Goal: Task Accomplishment & Management: Use online tool/utility

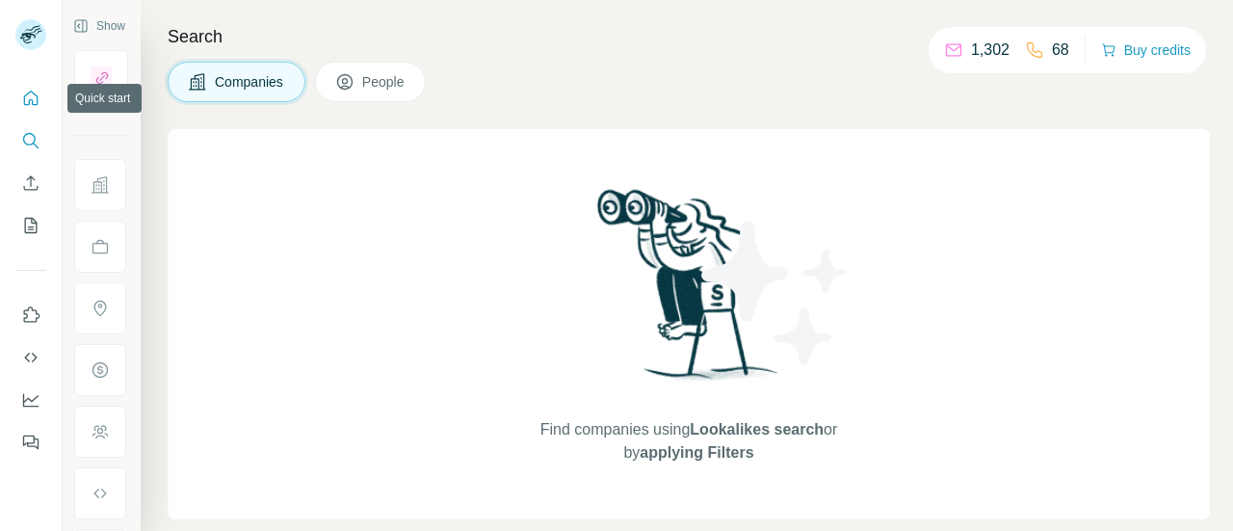
click at [32, 92] on icon "Quick start" at bounding box center [30, 98] width 19 height 19
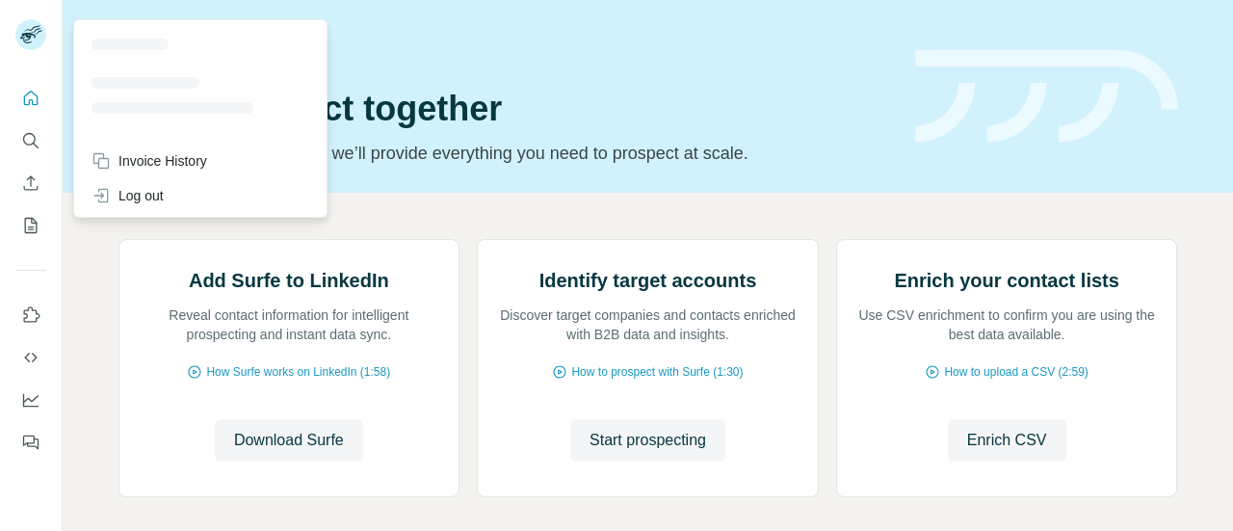
click at [125, 100] on div at bounding box center [173, 103] width 162 height 12
click at [145, 165] on div "Invoice History" at bounding box center [150, 160] width 116 height 19
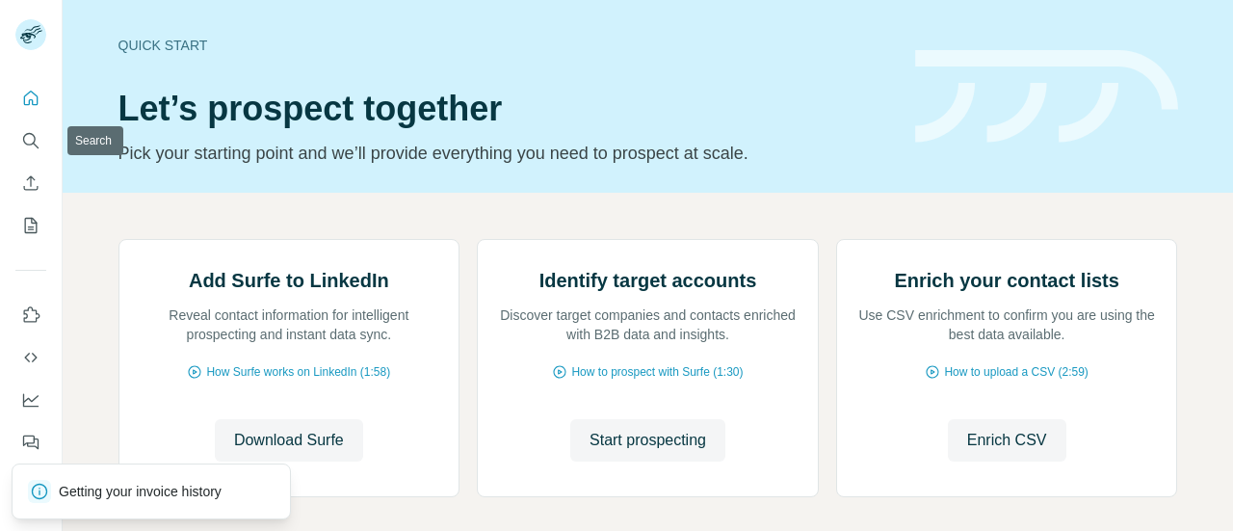
drag, startPoint x: 37, startPoint y: 142, endPoint x: 37, endPoint y: 175, distance: 33.7
click at [33, 167] on nav at bounding box center [30, 162] width 31 height 162
click at [39, 316] on icon "Use Surfe on LinkedIn" at bounding box center [30, 314] width 19 height 19
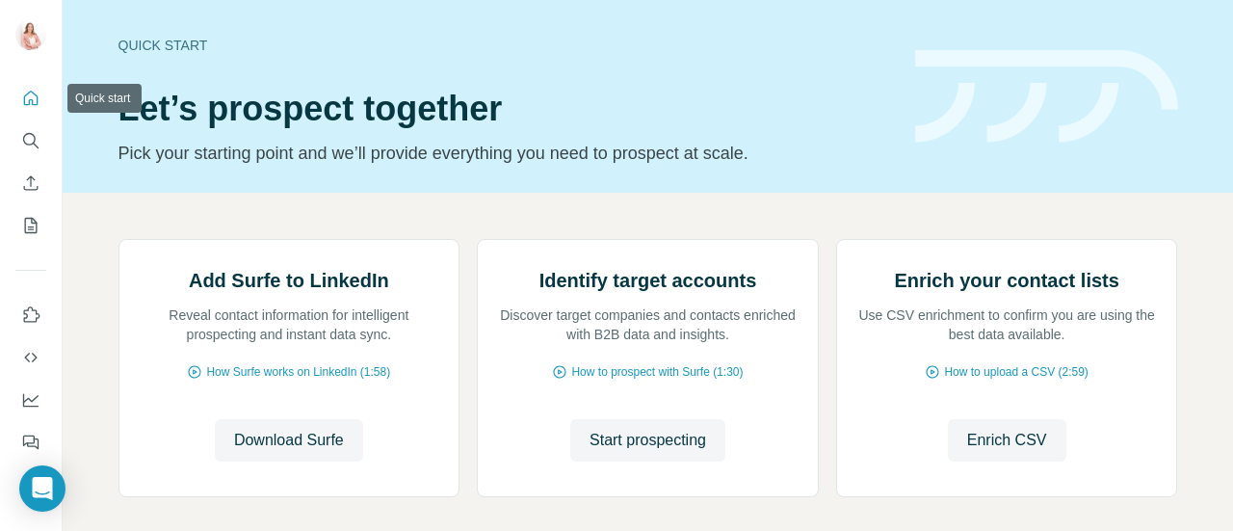
click at [27, 89] on icon "Quick start" at bounding box center [30, 98] width 19 height 19
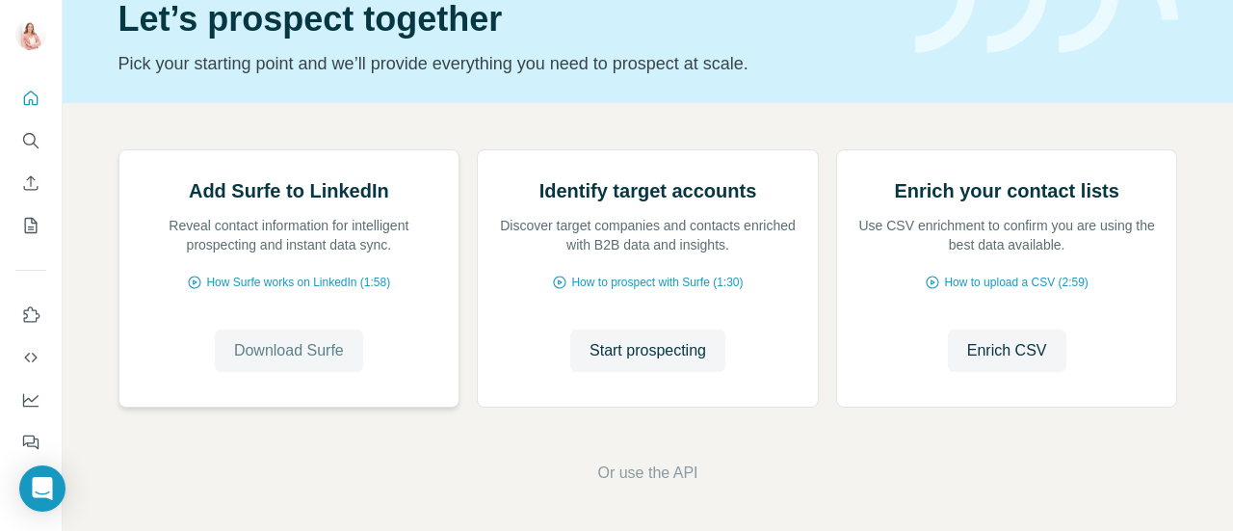
click at [277, 357] on span "Download Surfe" at bounding box center [289, 350] width 110 height 23
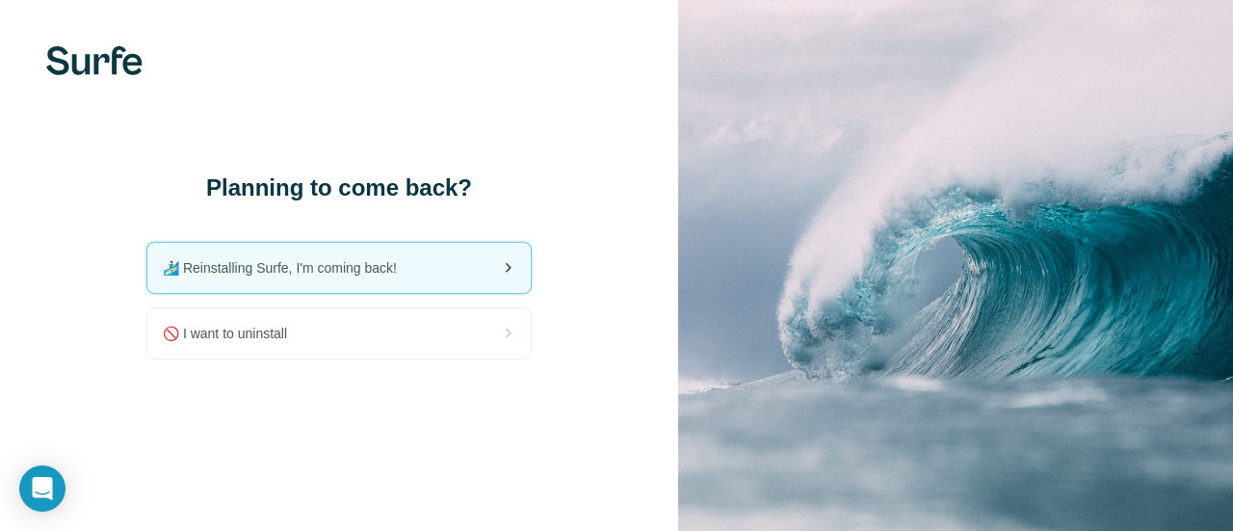
click at [283, 275] on span "🏄🏻‍♂️ Reinstalling Surfe, I'm coming back!" at bounding box center [288, 267] width 250 height 19
